Goal: Task Accomplishment & Management: Use online tool/utility

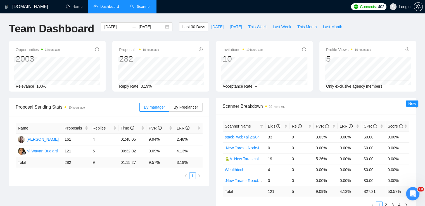
click at [137, 5] on link "Scanner" at bounding box center [140, 6] width 21 height 5
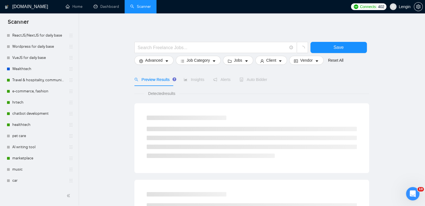
scroll to position [218, 0]
click at [21, 158] on link "marketplace" at bounding box center [38, 157] width 53 height 11
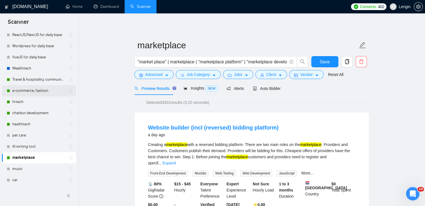
click at [34, 94] on link "e-commerce, fashion" at bounding box center [38, 90] width 53 height 11
